Goal: Information Seeking & Learning: Learn about a topic

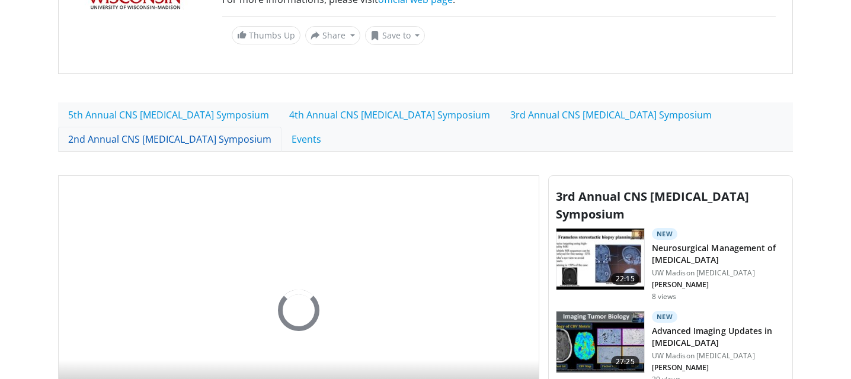
scroll to position [206, 0]
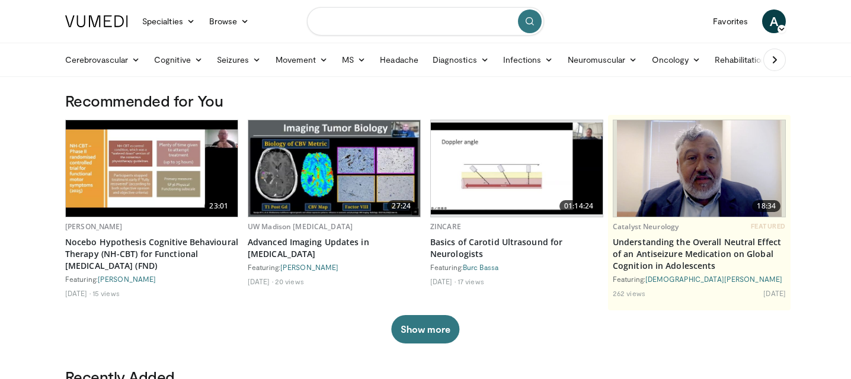
click at [364, 16] on input "Search topics, interventions" at bounding box center [425, 21] width 237 height 28
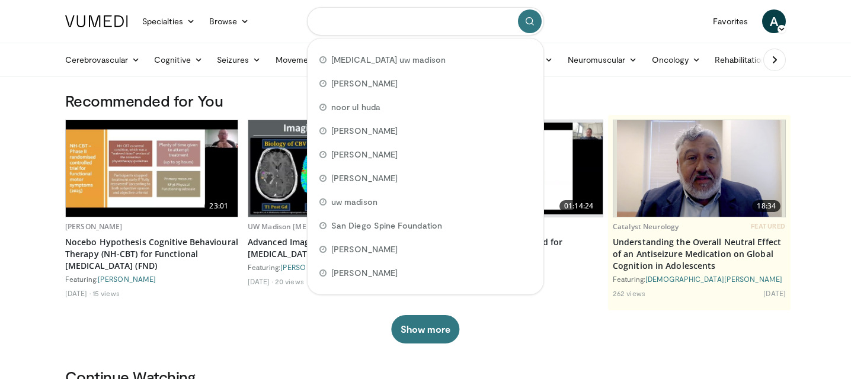
type input "*"
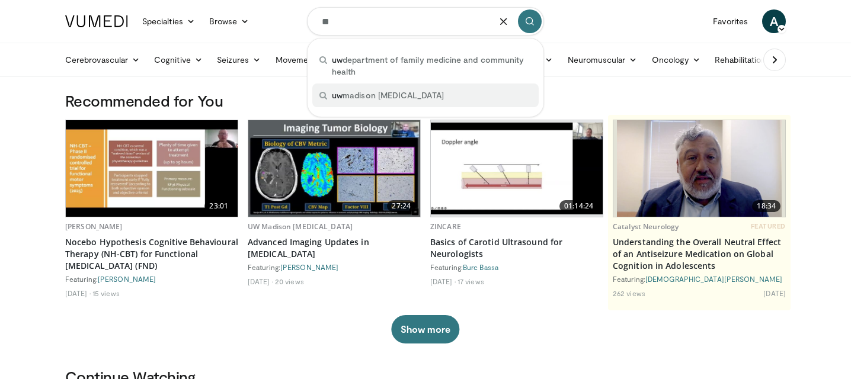
click at [393, 89] on span "uw madison [MEDICAL_DATA]" at bounding box center [388, 95] width 112 height 12
type input "**********"
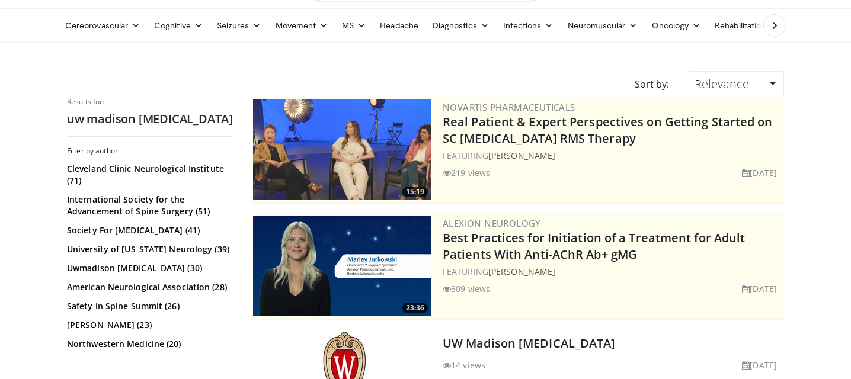
scroll to position [104, 0]
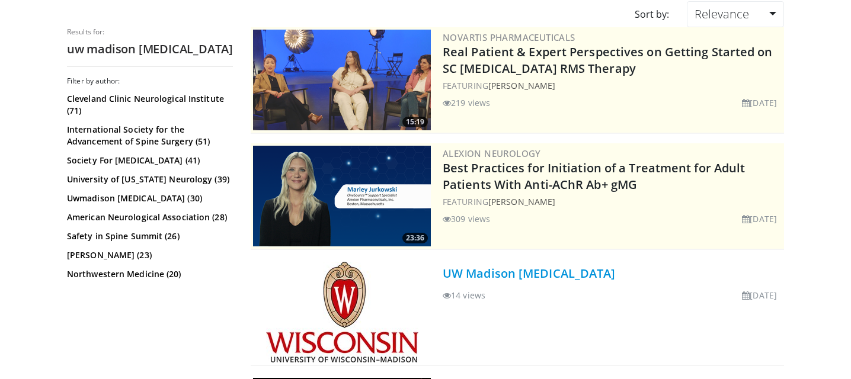
click at [537, 276] on link "UW Madison [MEDICAL_DATA]" at bounding box center [529, 273] width 173 height 16
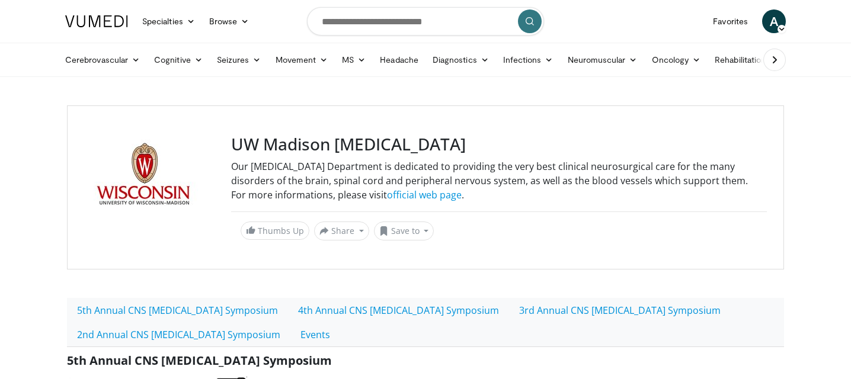
click at [243, 140] on h3 "UW Madison [MEDICAL_DATA]" at bounding box center [499, 144] width 536 height 20
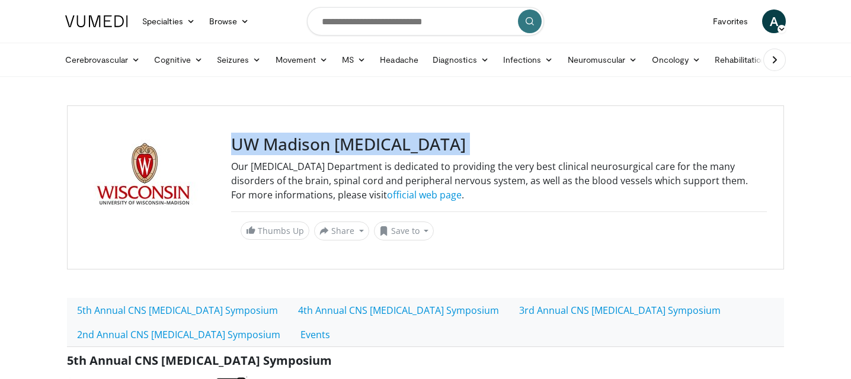
click at [243, 140] on h3 "UW Madison [MEDICAL_DATA]" at bounding box center [499, 144] width 536 height 20
copy div "UW Madison [MEDICAL_DATA]"
